Goal: Information Seeking & Learning: Learn about a topic

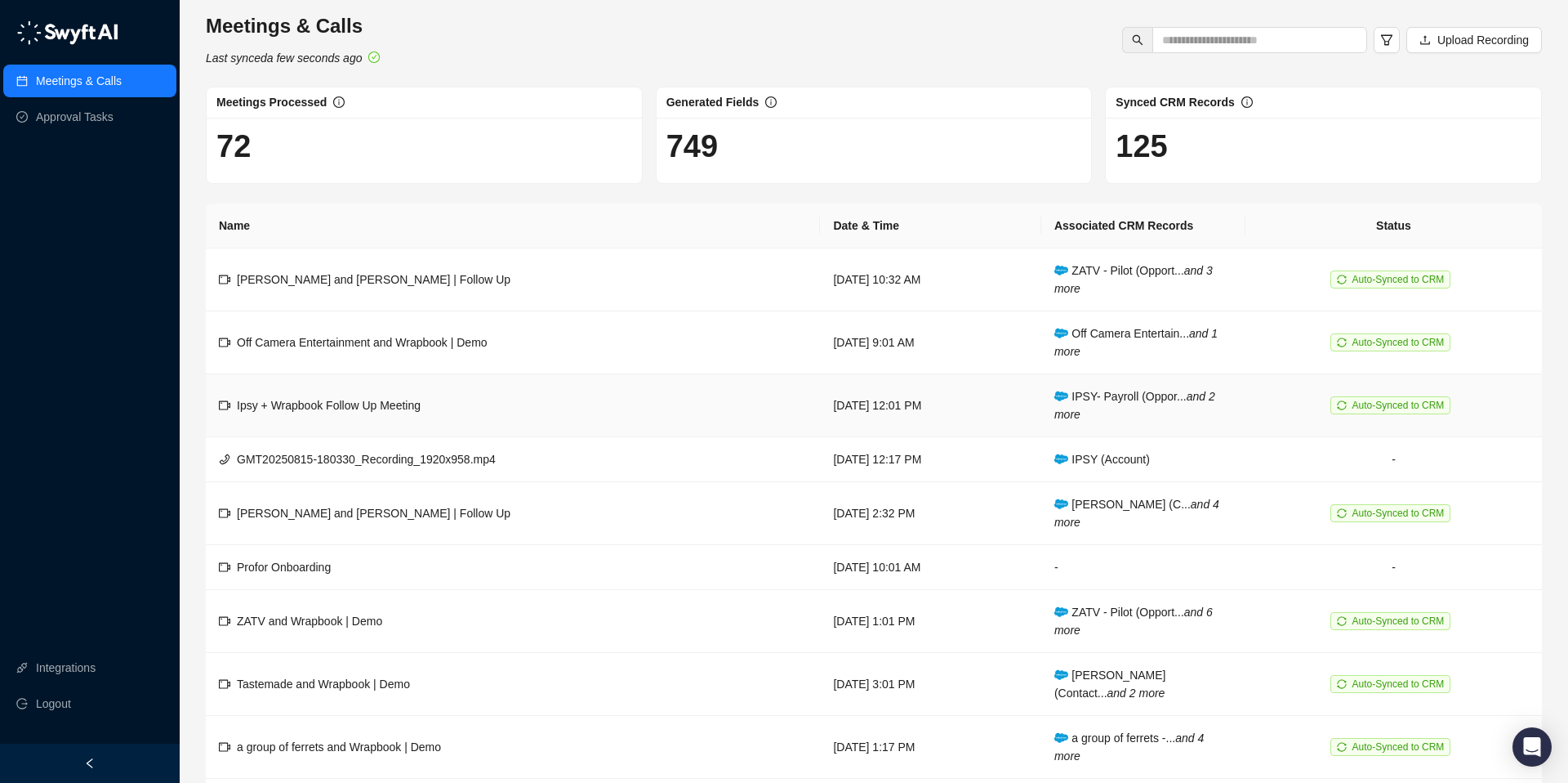
click at [1392, 404] on span "Auto-Synced to CRM" at bounding box center [1399, 405] width 92 height 12
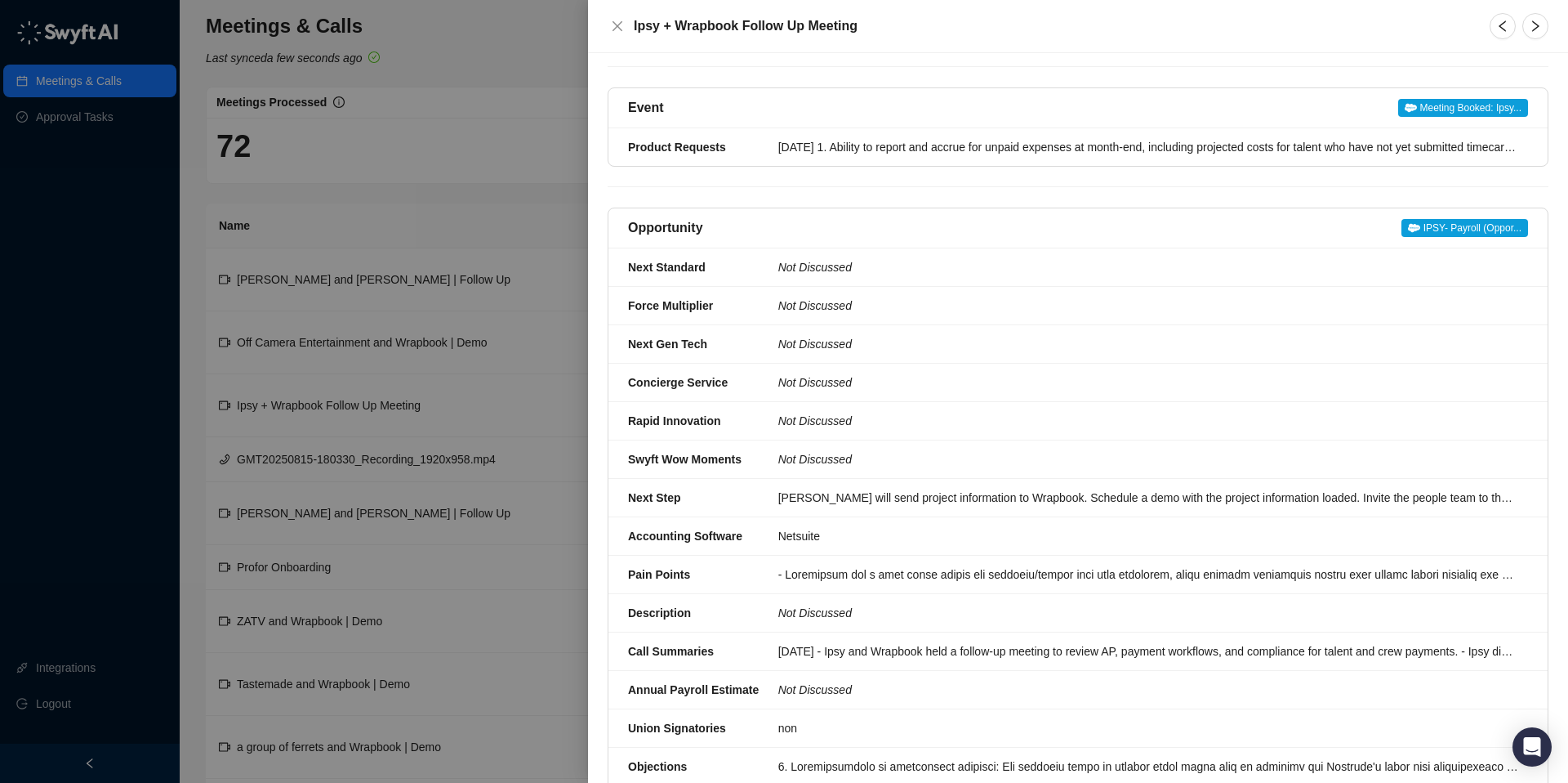
scroll to position [330, 0]
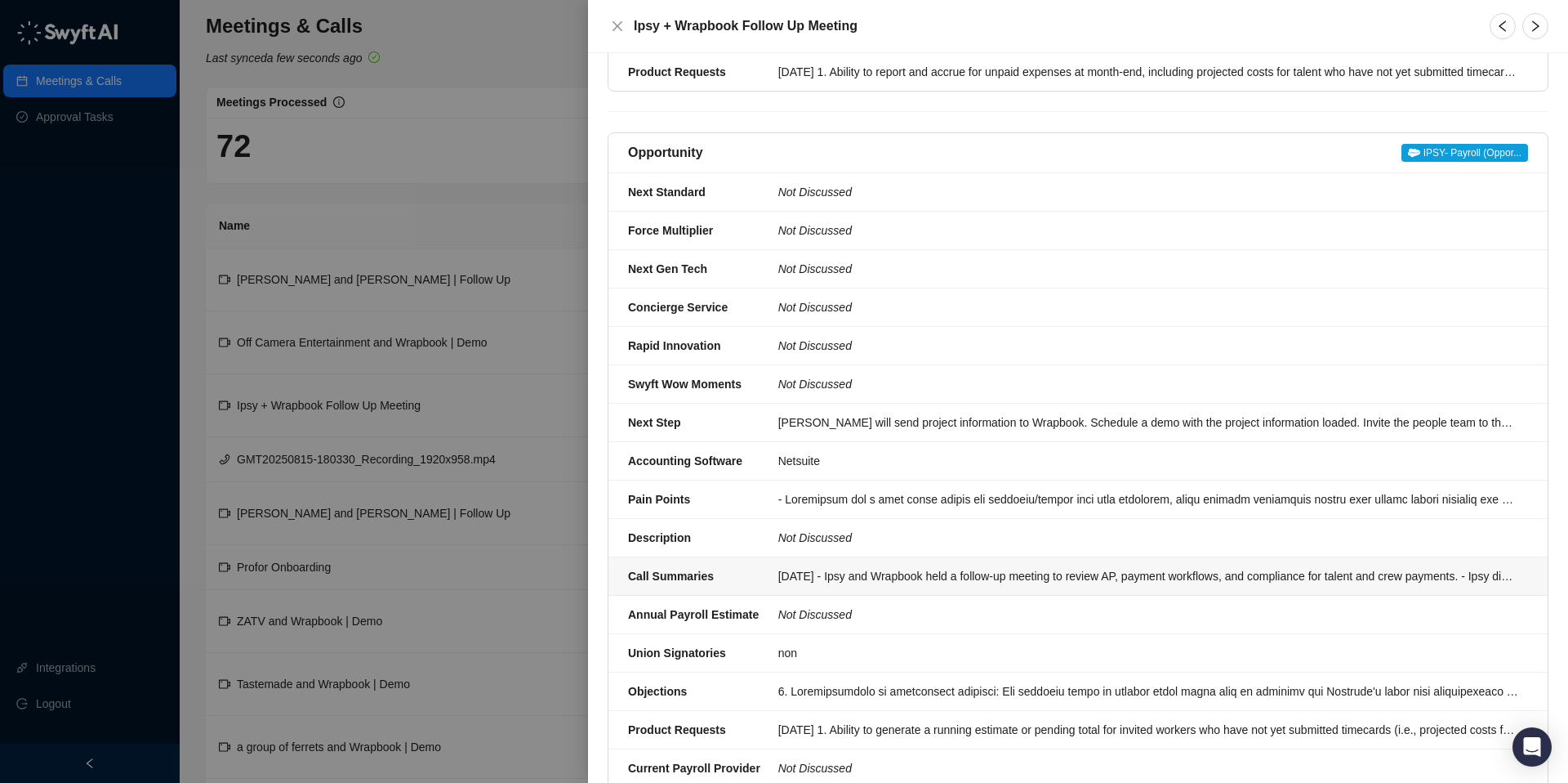
click at [810, 567] on div "[DATE] - Ipsy and Wrapbook held a follow-up meeting to review AP, payment workf…" at bounding box center [1148, 576] width 740 height 18
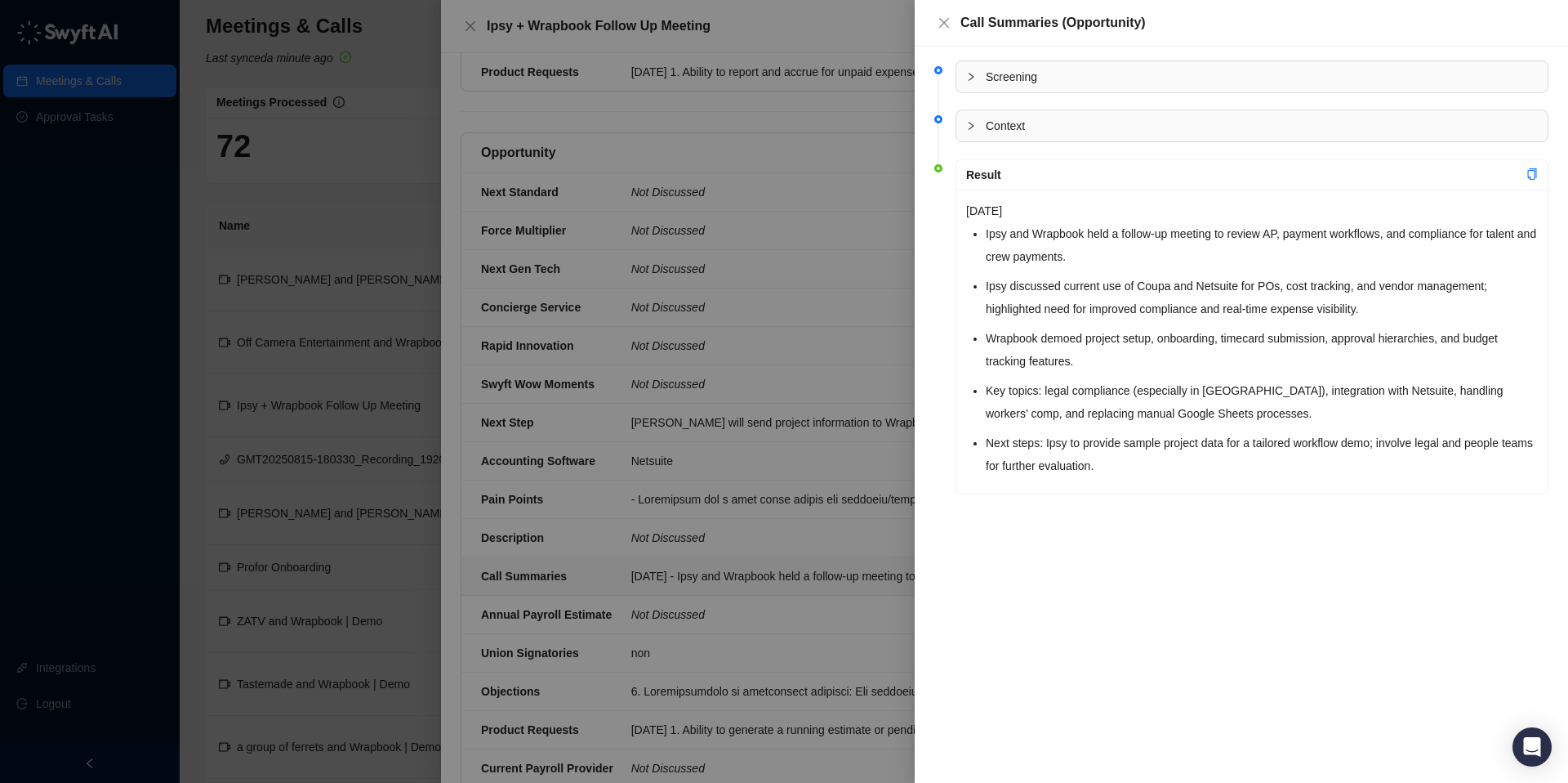
scroll to position [405, 0]
click at [856, 311] on div at bounding box center [784, 391] width 1568 height 783
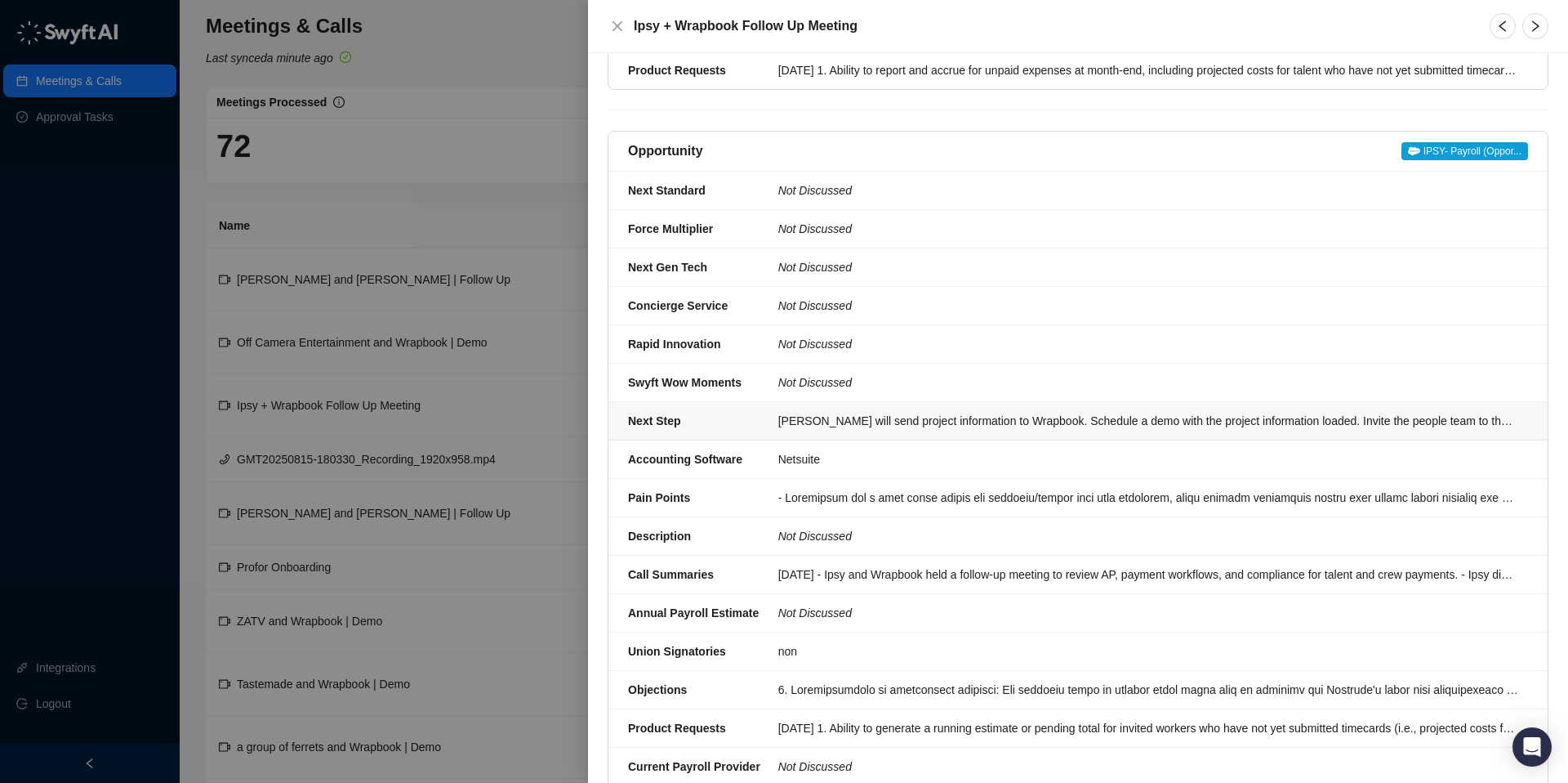
click at [796, 402] on li "Next Step [PERSON_NAME] will send project information to Wrapbook. Schedule a d…" at bounding box center [1078, 421] width 939 height 39
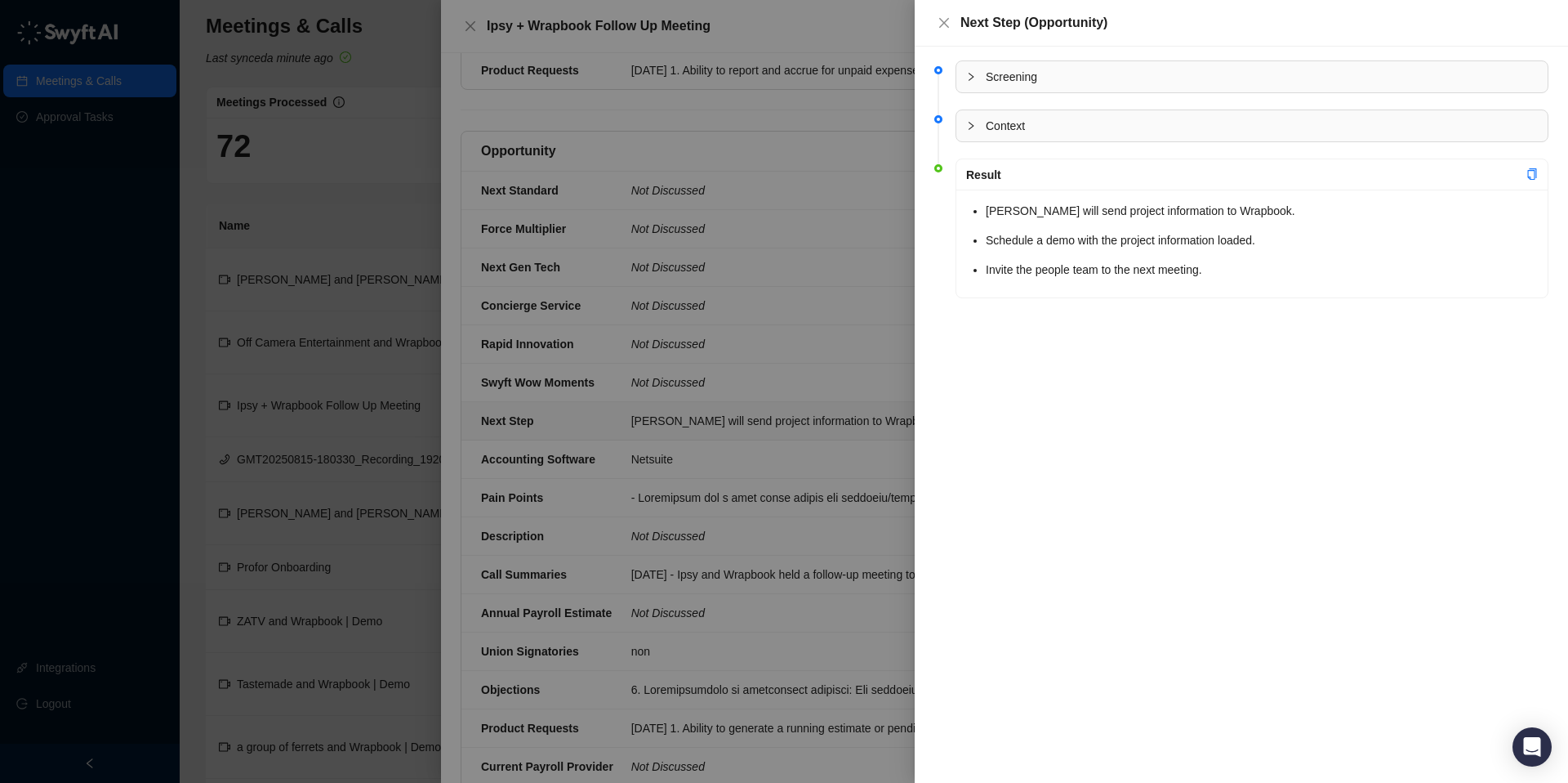
click at [742, 452] on div at bounding box center [784, 391] width 1568 height 783
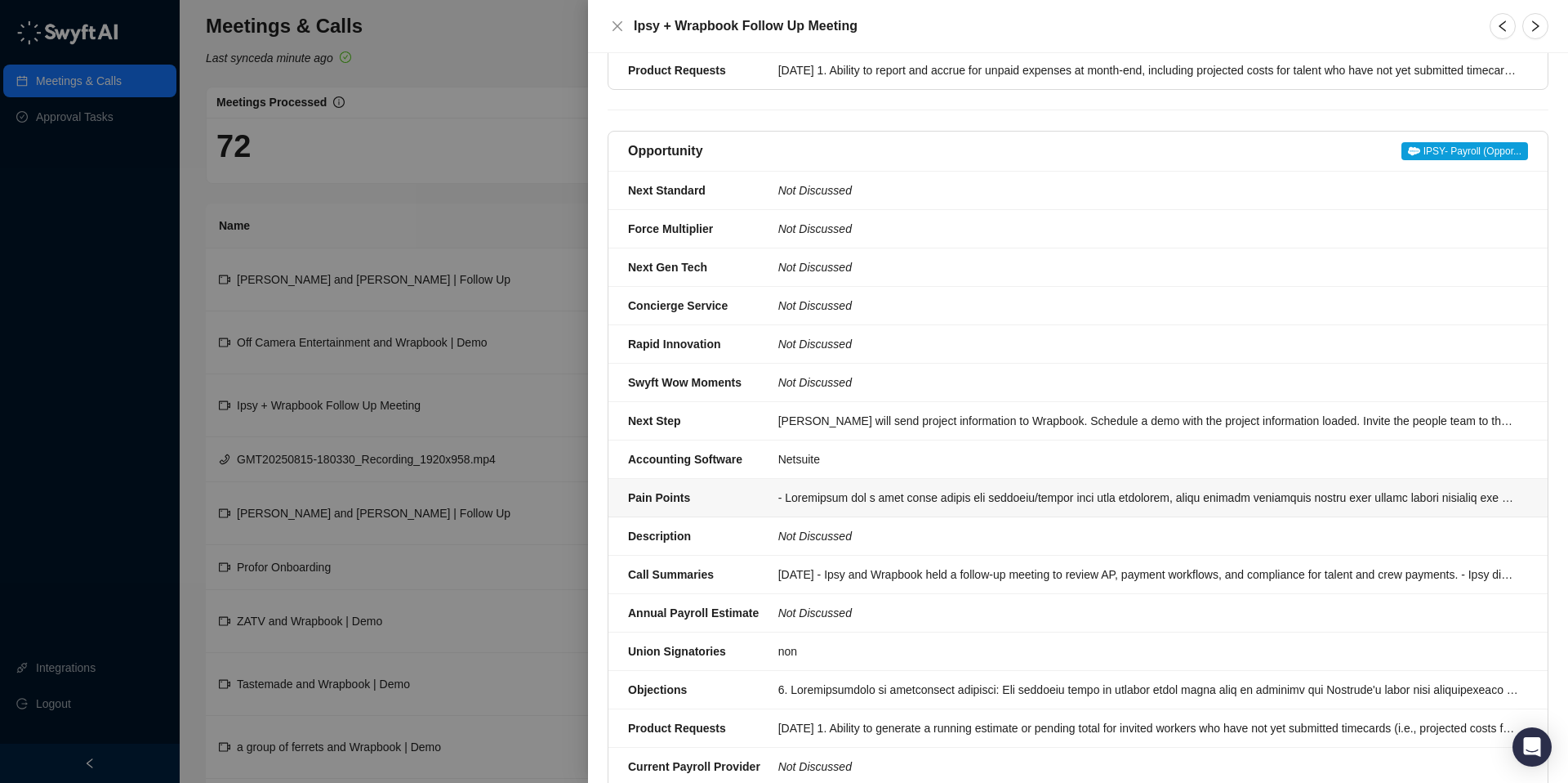
click at [823, 488] on div at bounding box center [1148, 498] width 740 height 18
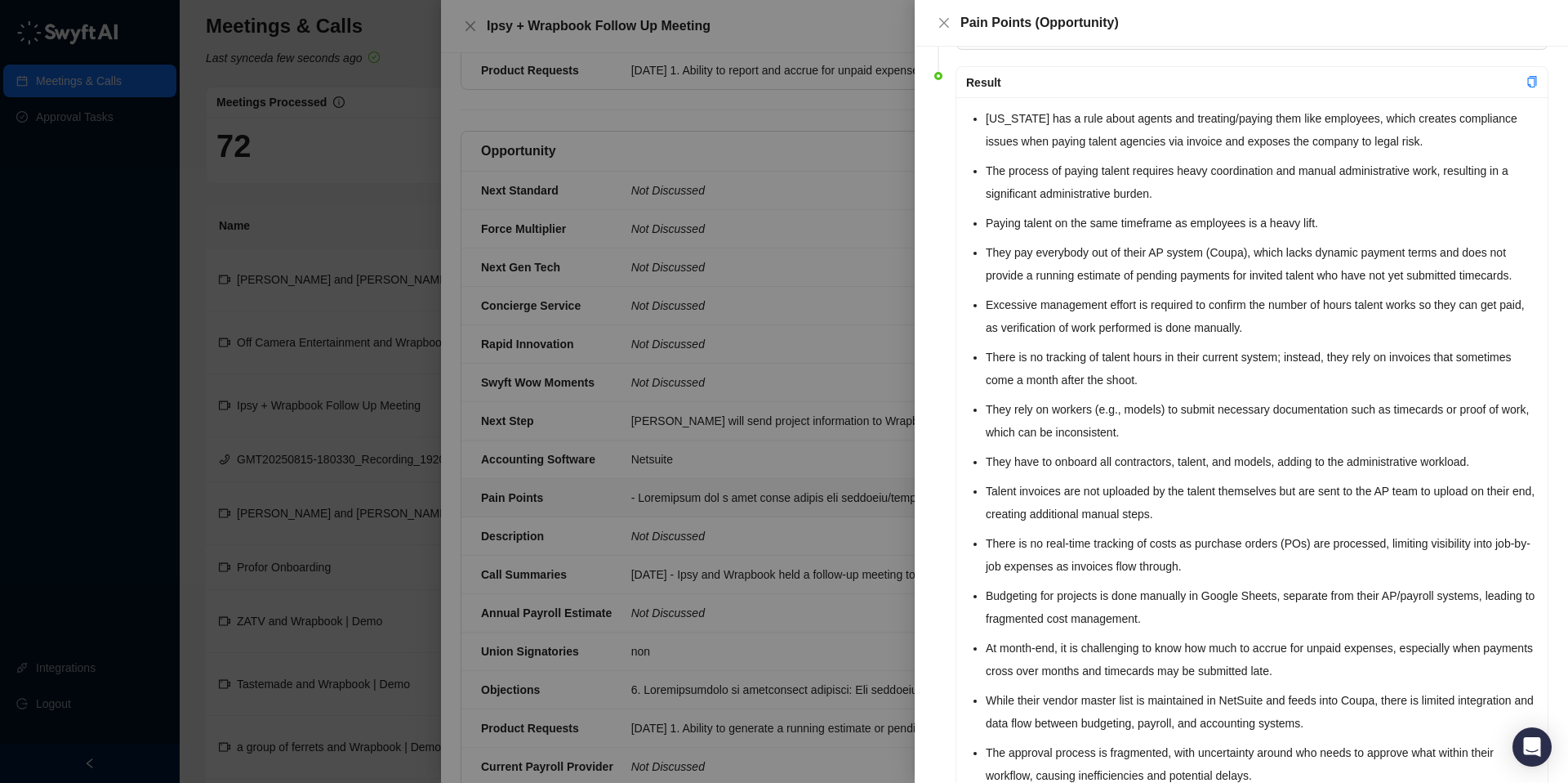
scroll to position [103, 0]
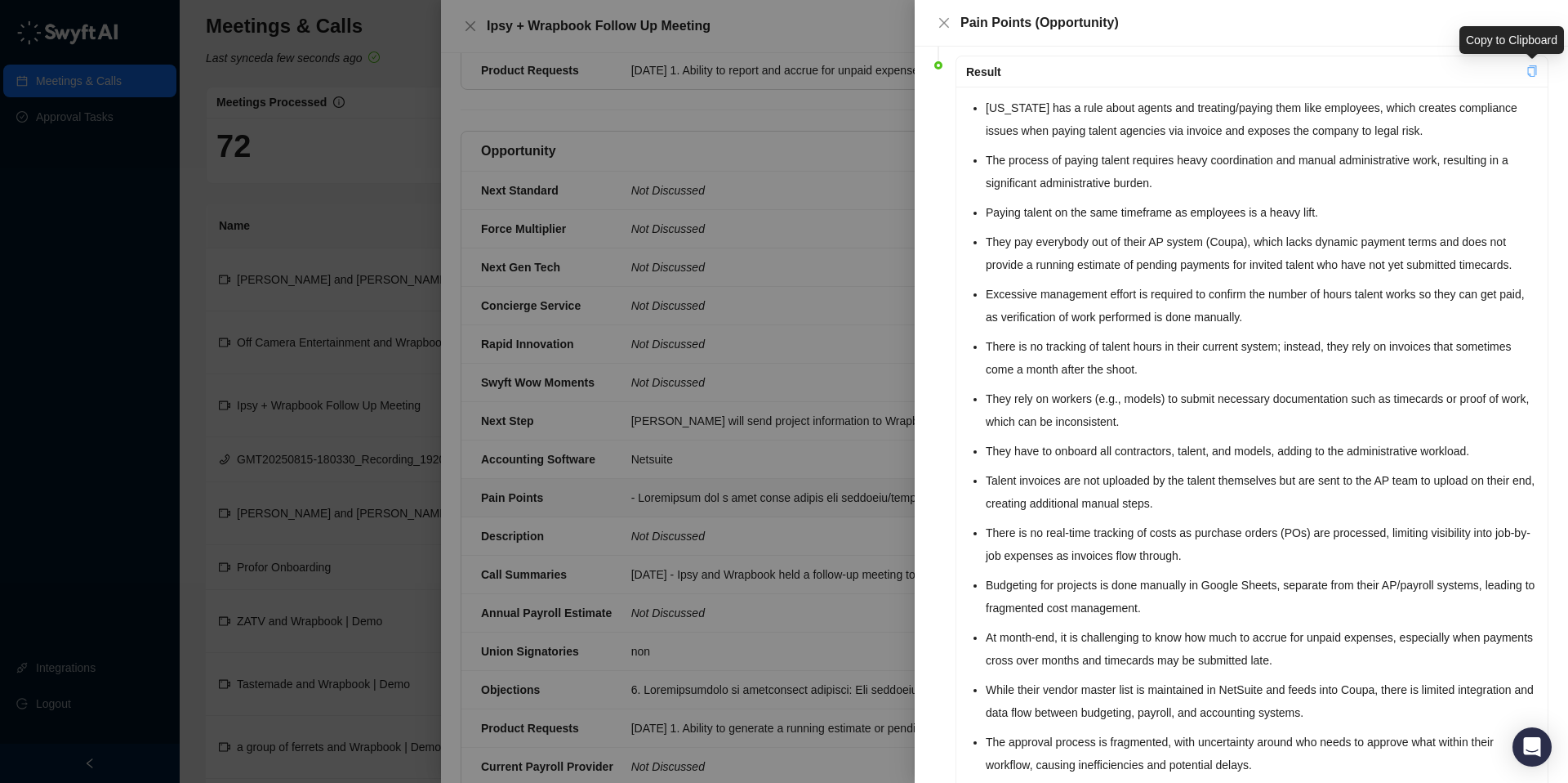
click at [1528, 72] on icon "copy" at bounding box center [1532, 71] width 9 height 12
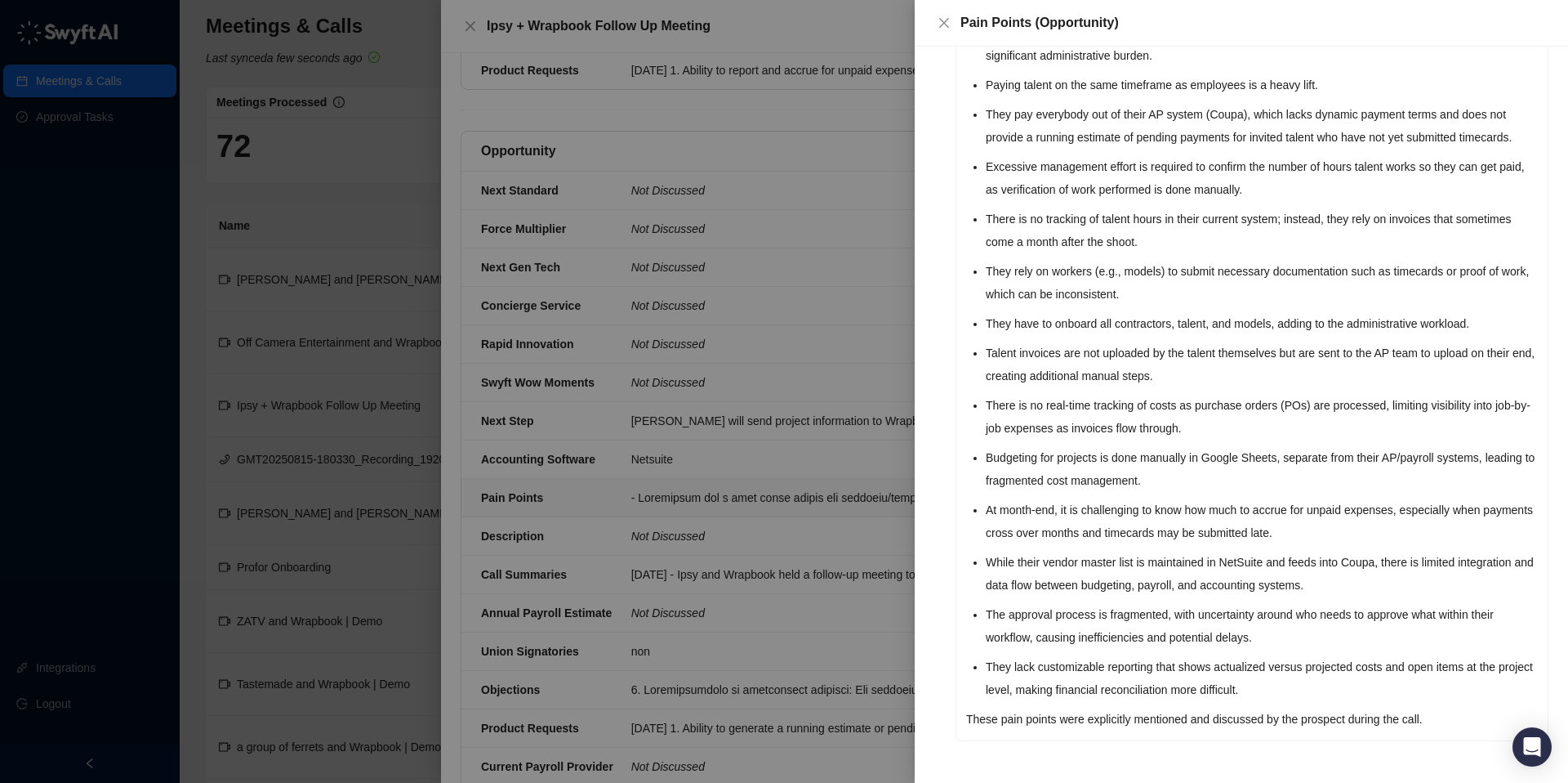
click at [643, 232] on div at bounding box center [784, 391] width 1568 height 783
